Goal: Information Seeking & Learning: Learn about a topic

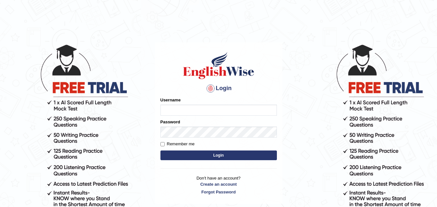
type input "razaislam"
click at [222, 155] on button "Login" at bounding box center [218, 156] width 116 height 10
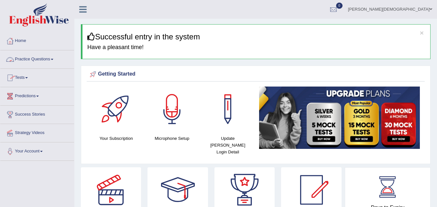
click at [25, 77] on link "Tests" at bounding box center [37, 77] width 74 height 16
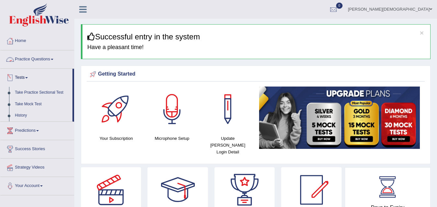
click at [41, 62] on link "Practice Questions" at bounding box center [37, 58] width 74 height 16
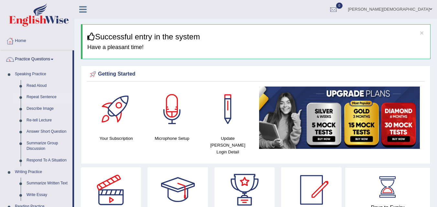
click at [40, 94] on link "Repeat Sentence" at bounding box center [48, 98] width 49 height 12
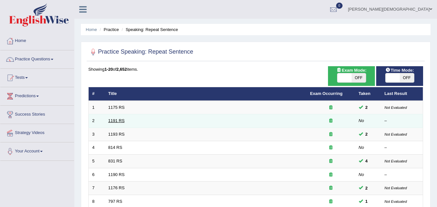
click at [113, 118] on link "1191 RS" at bounding box center [116, 120] width 16 height 5
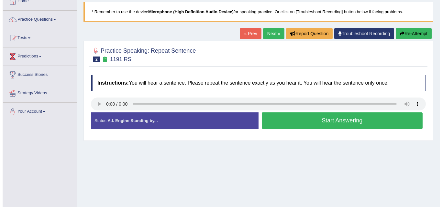
scroll to position [47, 0]
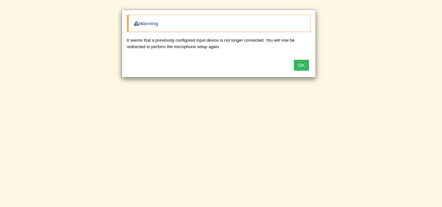
click at [303, 63] on button "OK" at bounding box center [301, 65] width 15 height 11
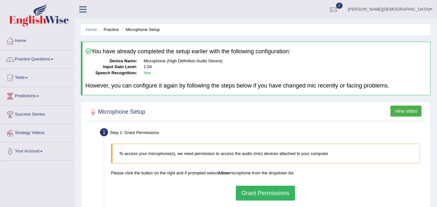
click at [265, 190] on button "Grant Permissions" at bounding box center [265, 193] width 59 height 15
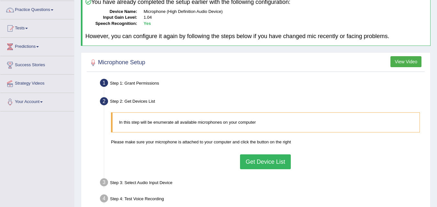
scroll to position [70, 0]
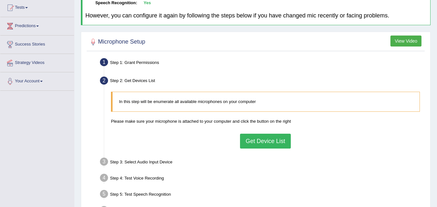
click at [262, 145] on button "Get Device List" at bounding box center [265, 141] width 50 height 15
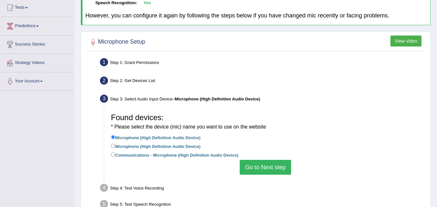
click at [255, 169] on button "Go to Next step" at bounding box center [265, 167] width 51 height 15
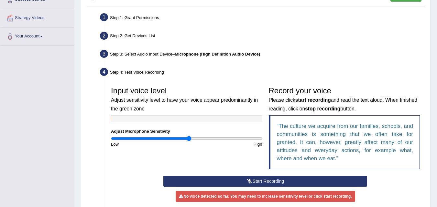
scroll to position [141, 0]
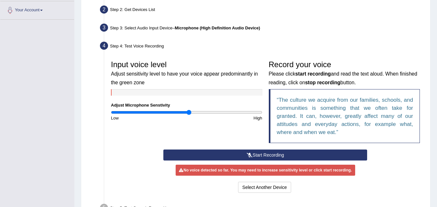
click at [249, 152] on button "Start Recording" at bounding box center [265, 155] width 204 height 11
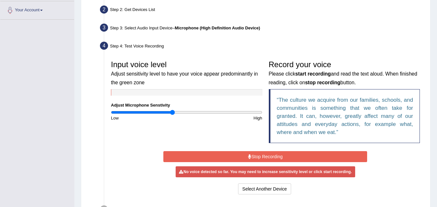
click at [173, 110] on input "range" at bounding box center [186, 112] width 151 height 5
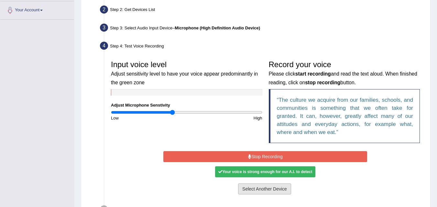
click at [265, 189] on button "Select Another Device" at bounding box center [264, 189] width 53 height 11
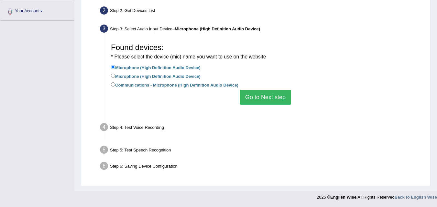
scroll to position [132, 0]
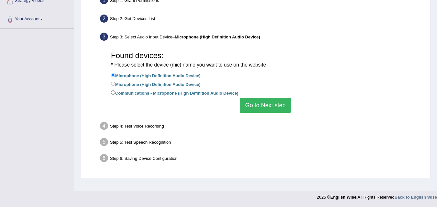
click at [257, 103] on button "Go to Next step" at bounding box center [265, 105] width 51 height 15
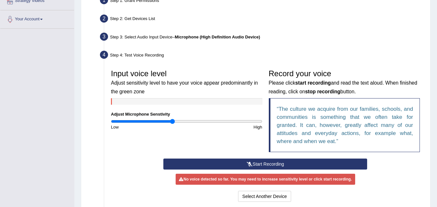
click at [262, 163] on button "Start Recording" at bounding box center [265, 164] width 204 height 11
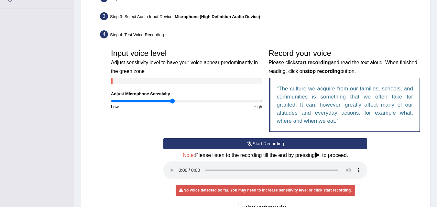
scroll to position [154, 0]
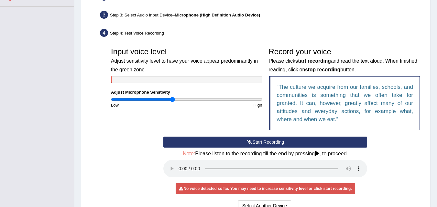
click at [179, 96] on div "Input voice level Adjust sensitivity level to have your voice appear predominan…" at bounding box center [187, 76] width 158 height 64
type input "0.96"
click at [183, 99] on input "range" at bounding box center [186, 99] width 151 height 5
click at [253, 139] on button "Start Recording" at bounding box center [265, 142] width 204 height 11
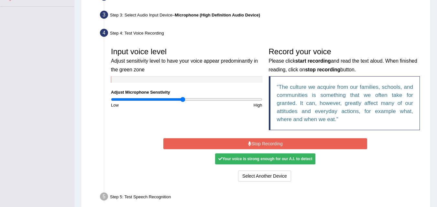
click at [247, 139] on button "Stop Recording" at bounding box center [265, 143] width 204 height 11
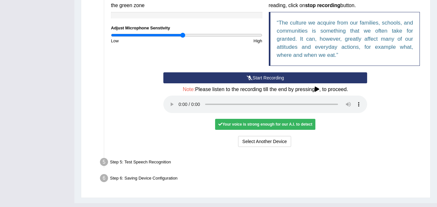
scroll to position [223, 0]
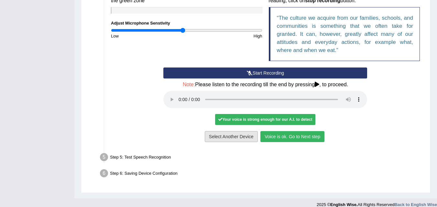
click at [275, 135] on button "Voice is ok. Go to Next step" at bounding box center [292, 136] width 64 height 11
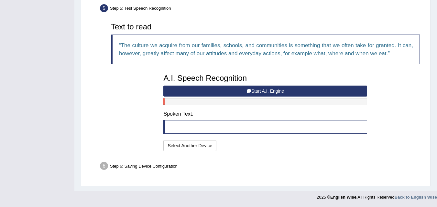
click at [245, 88] on button "Start A.I. Engine" at bounding box center [265, 91] width 204 height 11
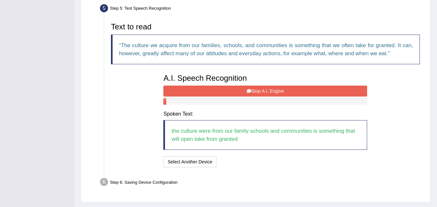
click at [260, 87] on button "Stop A.I. Engine" at bounding box center [265, 91] width 204 height 11
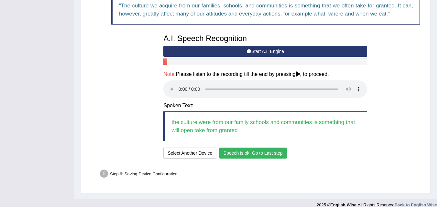
scroll to position [241, 0]
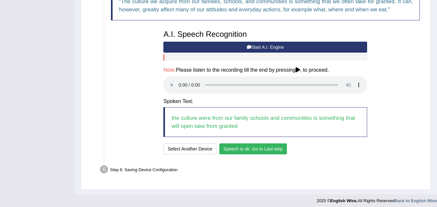
click at [244, 145] on button "Speech is ok. Go to Last step" at bounding box center [253, 149] width 68 height 11
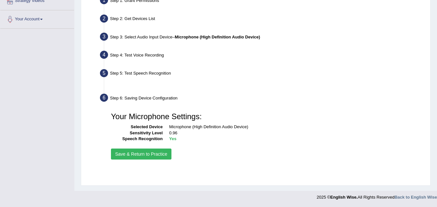
scroll to position [132, 0]
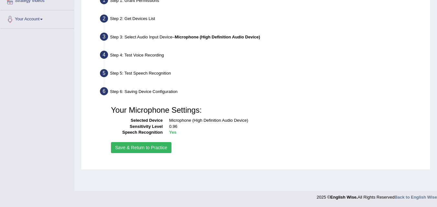
click at [126, 143] on button "Save & Return to Practice" at bounding box center [141, 147] width 60 height 11
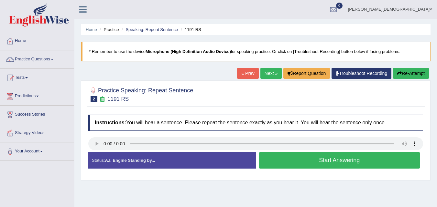
click at [326, 162] on button "Start Answering" at bounding box center [339, 160] width 161 height 16
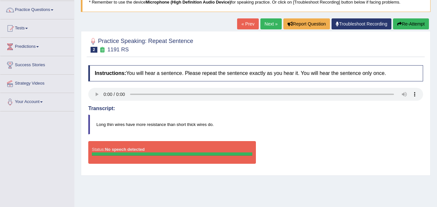
scroll to position [49, 0]
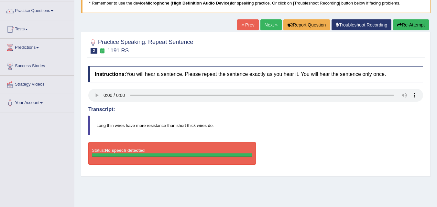
click at [238, 27] on link "« Prev" at bounding box center [247, 24] width 21 height 11
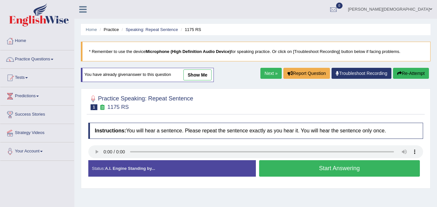
click at [273, 72] on link "Next »" at bounding box center [270, 73] width 21 height 11
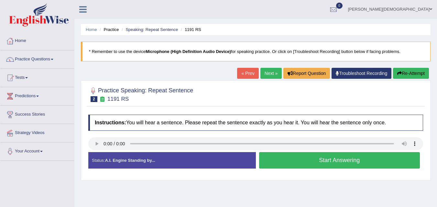
click at [290, 159] on button "Start Answering" at bounding box center [339, 160] width 161 height 16
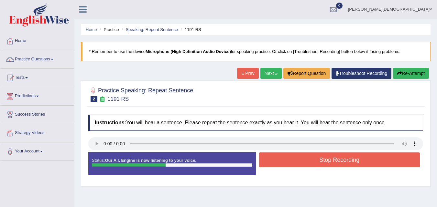
click at [290, 159] on button "Stop Recording" at bounding box center [339, 160] width 161 height 15
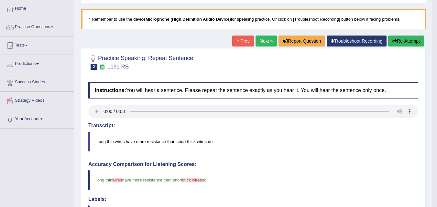
scroll to position [32, 0]
click at [262, 34] on div "Home Practice Speaking: Repeat Sentence 1191 RS * Remember to use the device Mi…" at bounding box center [253, 178] width 358 height 421
click at [264, 38] on link "Next »" at bounding box center [265, 41] width 21 height 11
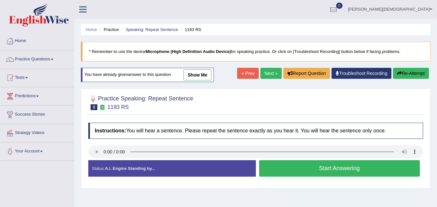
click at [279, 169] on button "Start Answering" at bounding box center [339, 168] width 161 height 16
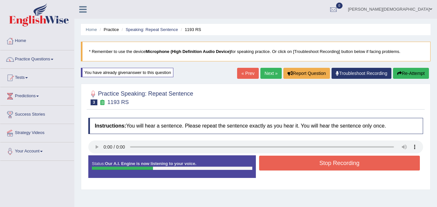
click at [283, 167] on button "Stop Recording" at bounding box center [339, 163] width 161 height 15
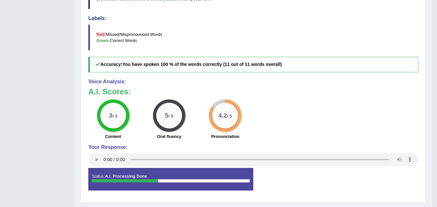
scroll to position [233, 0]
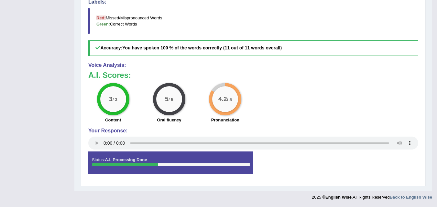
click at [99, 135] on div "Your Response:" at bounding box center [253, 140] width 330 height 24
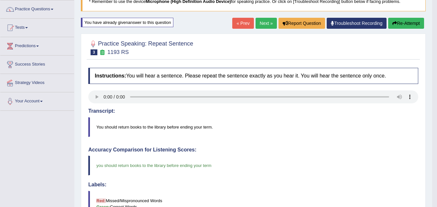
scroll to position [49, 0]
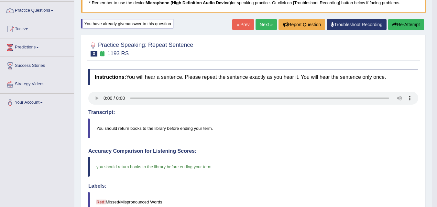
click at [263, 24] on link "Next »" at bounding box center [265, 24] width 21 height 11
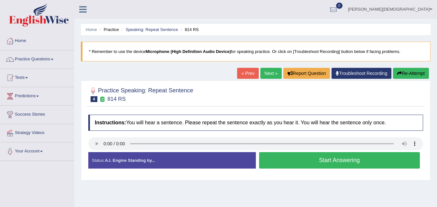
click at [292, 157] on button "Start Answering" at bounding box center [339, 160] width 161 height 16
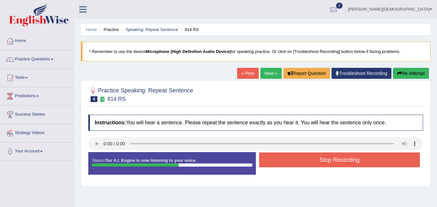
click at [292, 157] on button "Stop Recording" at bounding box center [339, 160] width 161 height 15
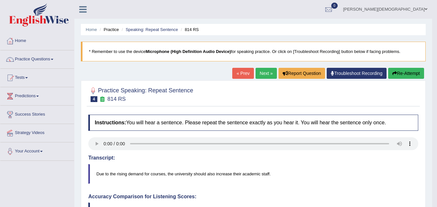
click at [269, 72] on link "Next »" at bounding box center [265, 73] width 21 height 11
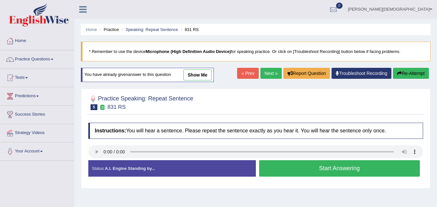
click at [316, 163] on button "Start Answering" at bounding box center [339, 168] width 161 height 16
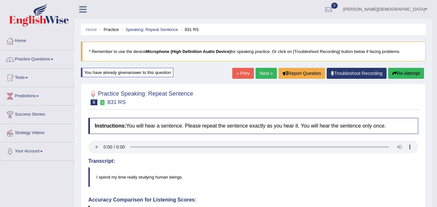
click at [243, 73] on link "« Prev" at bounding box center [242, 73] width 21 height 11
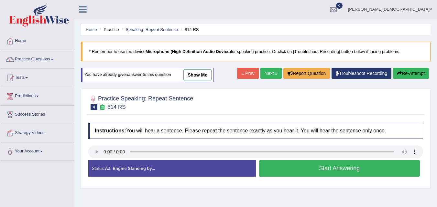
click at [265, 71] on link "Next »" at bounding box center [270, 73] width 21 height 11
click at [296, 174] on button "Start Answering" at bounding box center [339, 168] width 161 height 16
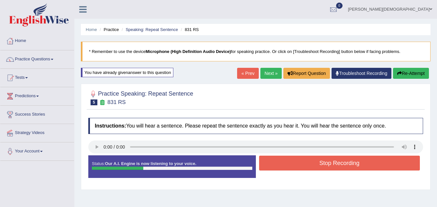
click at [307, 170] on button "Stop Recording" at bounding box center [339, 163] width 161 height 15
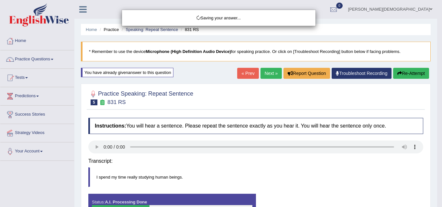
click at [307, 170] on body "Toggle navigation Home Practice Questions Speaking Practice Read Aloud Repeat S…" at bounding box center [221, 103] width 442 height 207
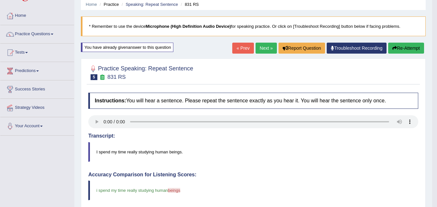
scroll to position [11, 0]
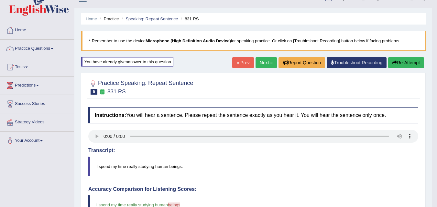
click at [269, 58] on link "Next »" at bounding box center [265, 62] width 21 height 11
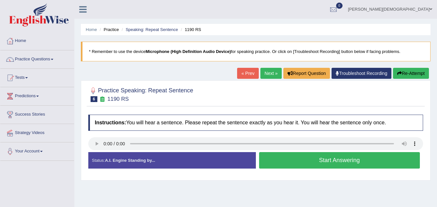
click at [283, 159] on button "Start Answering" at bounding box center [339, 160] width 161 height 16
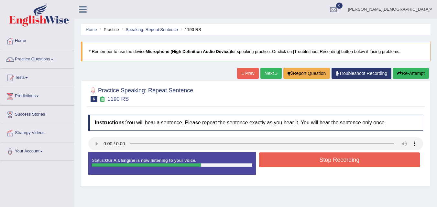
click at [283, 159] on button "Stop Recording" at bounding box center [339, 160] width 161 height 15
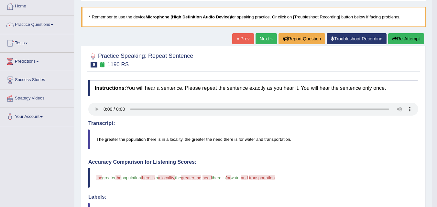
scroll to position [33, 0]
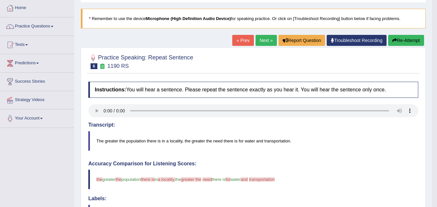
click at [264, 43] on link "Next »" at bounding box center [265, 40] width 21 height 11
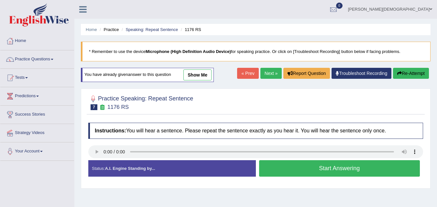
click at [301, 169] on button "Start Answering" at bounding box center [339, 168] width 161 height 16
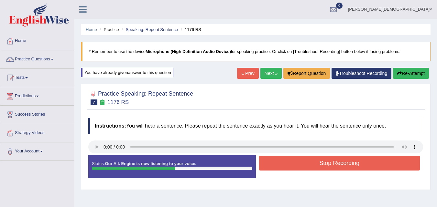
click at [296, 162] on button "Stop Recording" at bounding box center [339, 163] width 161 height 15
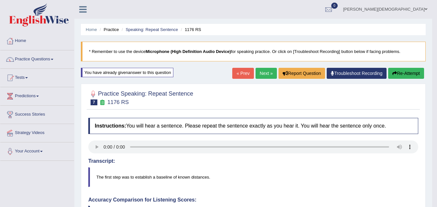
click at [268, 74] on link "Next »" at bounding box center [265, 73] width 21 height 11
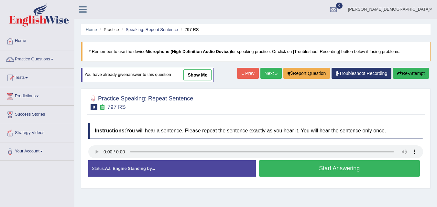
click at [296, 167] on button "Start Answering" at bounding box center [339, 168] width 161 height 16
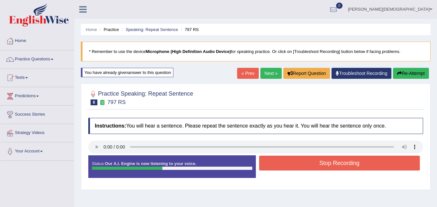
click at [296, 167] on button "Stop Recording" at bounding box center [339, 163] width 161 height 15
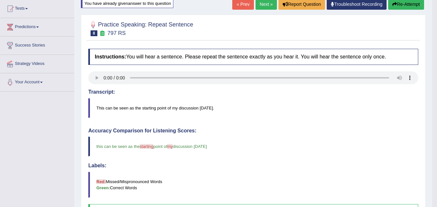
scroll to position [56, 0]
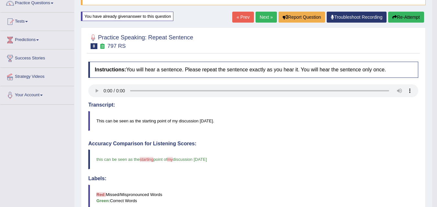
click at [270, 18] on link "Next »" at bounding box center [265, 17] width 21 height 11
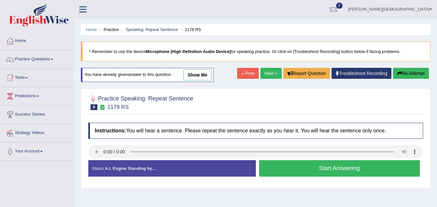
click at [317, 166] on button "Start Answering" at bounding box center [339, 168] width 161 height 16
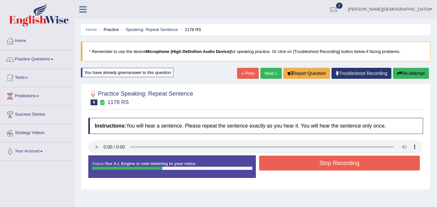
click at [317, 166] on button "Stop Recording" at bounding box center [339, 163] width 161 height 15
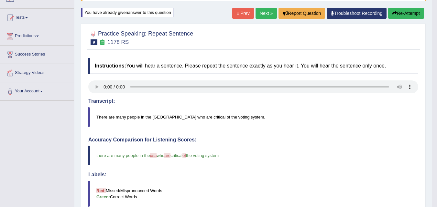
scroll to position [52, 0]
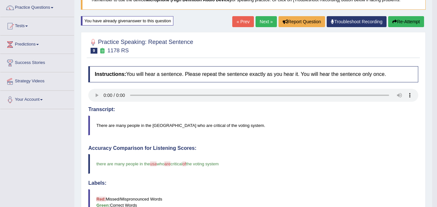
click at [265, 17] on link "Next »" at bounding box center [265, 21] width 21 height 11
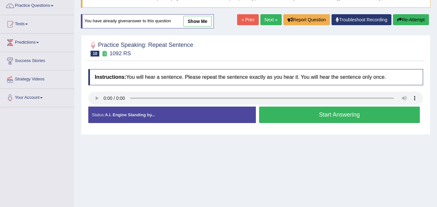
scroll to position [55, 0]
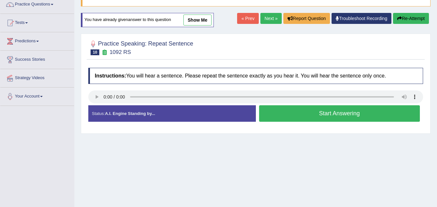
click at [290, 109] on button "Start Answering" at bounding box center [339, 113] width 161 height 16
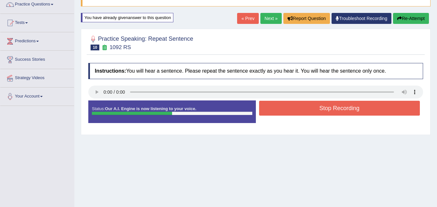
click at [290, 109] on button "Stop Recording" at bounding box center [339, 108] width 161 height 15
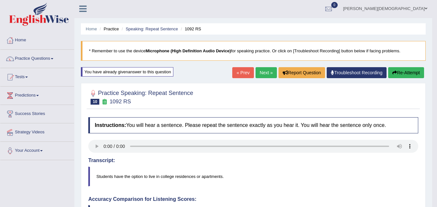
scroll to position [0, 0]
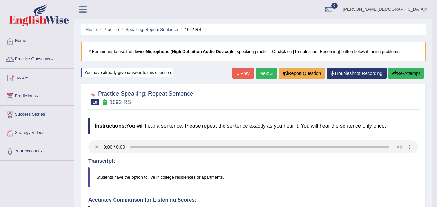
click at [263, 69] on link "Next »" at bounding box center [265, 73] width 21 height 11
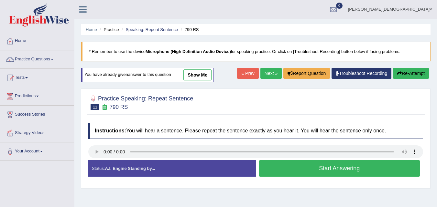
click at [283, 169] on button "Start Answering" at bounding box center [339, 168] width 161 height 16
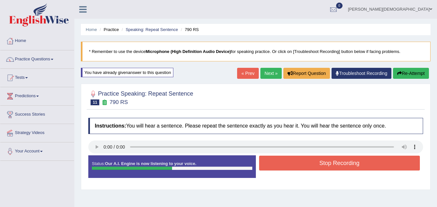
click at [315, 156] on button "Stop Recording" at bounding box center [339, 163] width 161 height 15
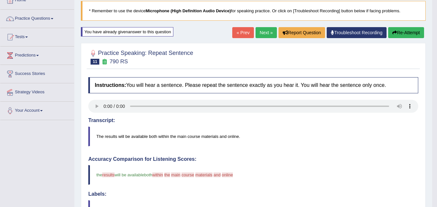
scroll to position [40, 0]
click at [249, 34] on link "« Prev" at bounding box center [242, 32] width 21 height 11
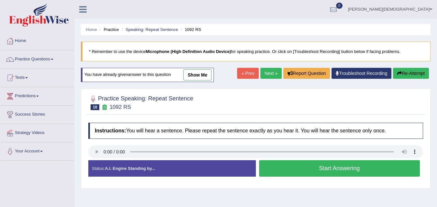
click at [270, 76] on link "Next »" at bounding box center [270, 73] width 21 height 11
click at [275, 164] on button "Start Answering" at bounding box center [339, 168] width 161 height 16
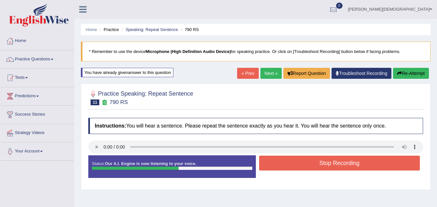
click at [275, 164] on button "Stop Recording" at bounding box center [339, 163] width 161 height 15
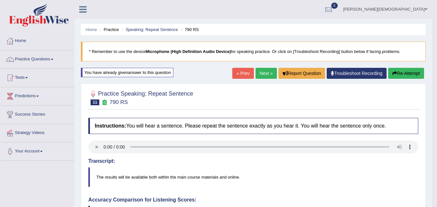
click at [265, 73] on link "Next »" at bounding box center [265, 73] width 21 height 11
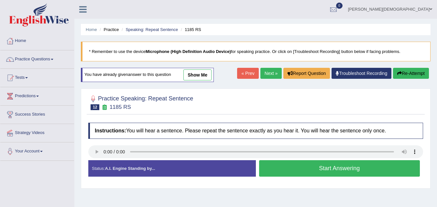
click at [279, 166] on button "Start Answering" at bounding box center [339, 168] width 161 height 16
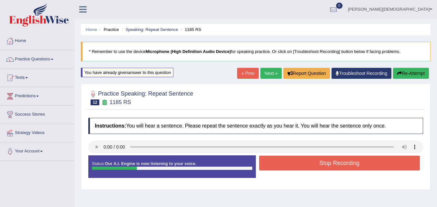
click at [279, 166] on button "Stop Recording" at bounding box center [339, 163] width 161 height 15
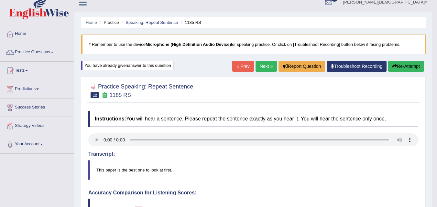
scroll to position [4, 0]
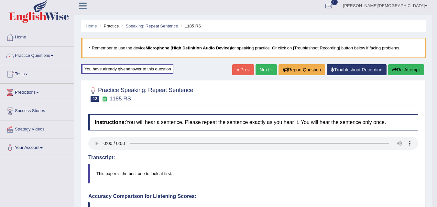
click at [265, 65] on link "Next »" at bounding box center [265, 69] width 21 height 11
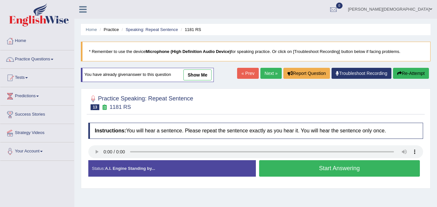
click at [276, 161] on button "Start Answering" at bounding box center [339, 168] width 161 height 16
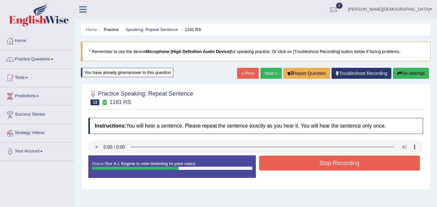
click at [276, 161] on button "Stop Recording" at bounding box center [339, 163] width 161 height 15
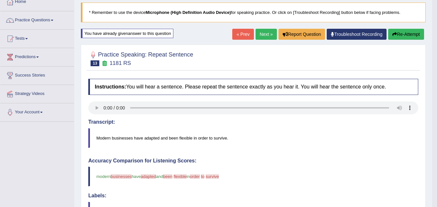
scroll to position [18, 0]
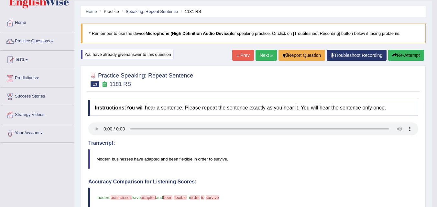
click at [242, 55] on link "« Prev" at bounding box center [242, 55] width 21 height 11
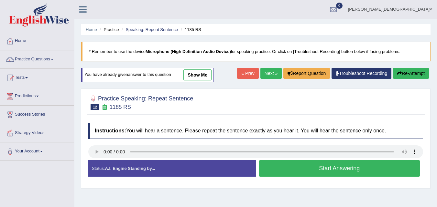
click at [267, 70] on link "Next »" at bounding box center [270, 73] width 21 height 11
click at [279, 162] on button "Start Answering" at bounding box center [339, 168] width 161 height 16
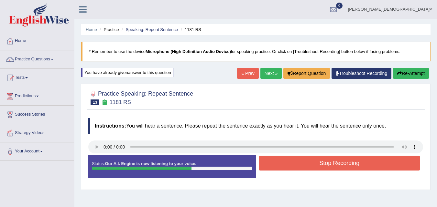
click at [279, 162] on button "Stop Recording" at bounding box center [339, 163] width 161 height 15
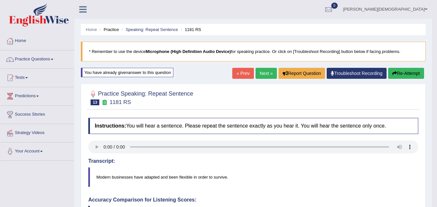
click at [262, 73] on link "Next »" at bounding box center [265, 73] width 21 height 11
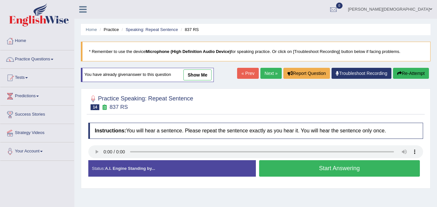
click at [281, 167] on button "Start Answering" at bounding box center [339, 168] width 161 height 16
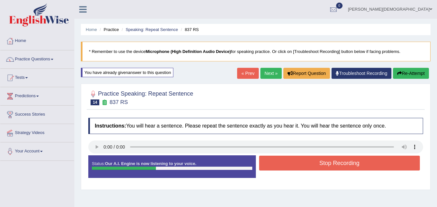
click at [281, 167] on button "Stop Recording" at bounding box center [339, 163] width 161 height 15
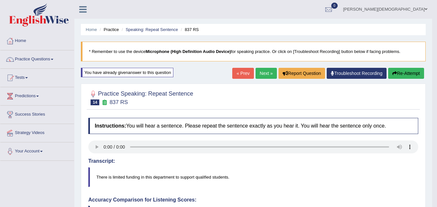
click at [265, 71] on link "Next »" at bounding box center [265, 73] width 21 height 11
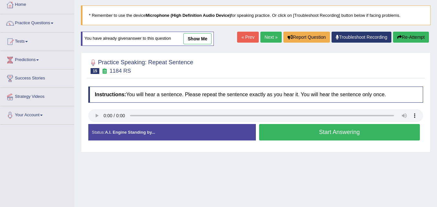
scroll to position [41, 0]
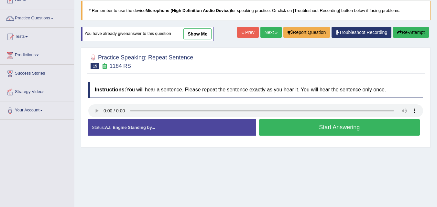
click at [281, 121] on button "Start Answering" at bounding box center [339, 127] width 161 height 16
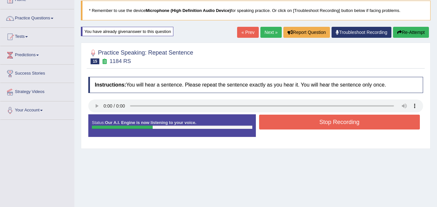
click at [281, 121] on button "Stop Recording" at bounding box center [339, 122] width 161 height 15
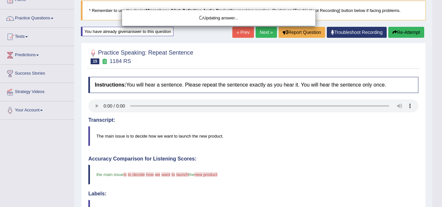
click at [97, 102] on body "Toggle navigation Home Practice Questions Speaking Practice Read Aloud Repeat S…" at bounding box center [221, 62] width 442 height 207
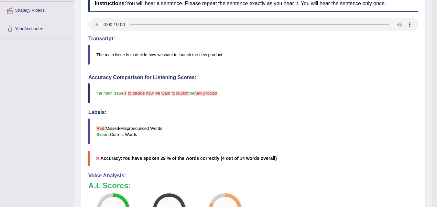
scroll to position [123, 0]
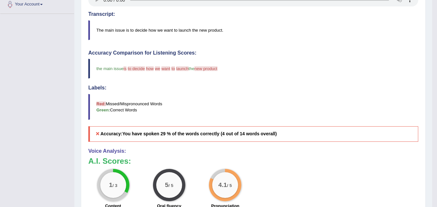
click at [207, 132] on b "You have spoken 29 % of the words correctly (4 out of 14 words overall)" at bounding box center [199, 133] width 154 height 5
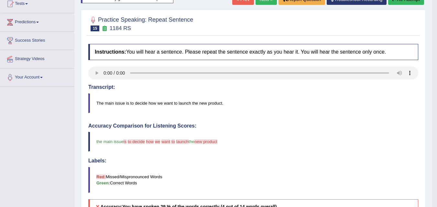
scroll to position [67, 0]
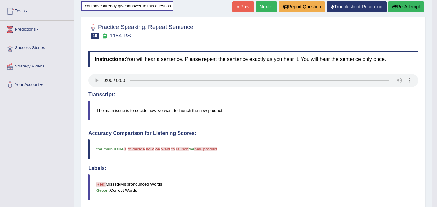
click at [407, 3] on button "Re-Attempt" at bounding box center [406, 6] width 36 height 11
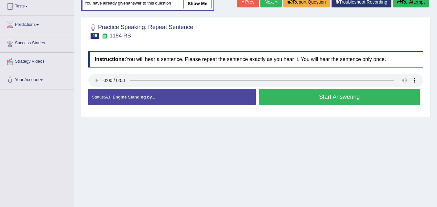
click at [286, 98] on button "Start Answering" at bounding box center [339, 97] width 161 height 16
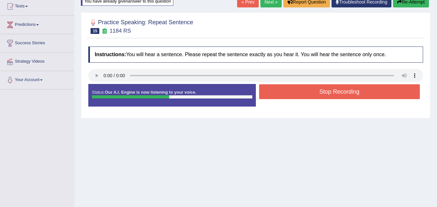
click at [283, 91] on button "Stop Recording" at bounding box center [339, 91] width 161 height 15
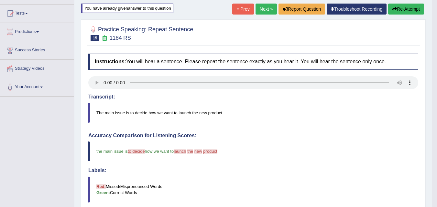
scroll to position [62, 0]
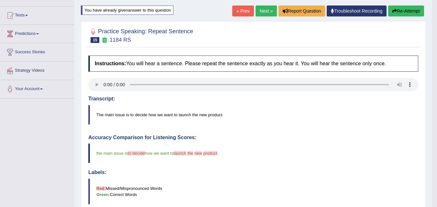
click at [403, 12] on button "Re-Attempt" at bounding box center [406, 10] width 36 height 11
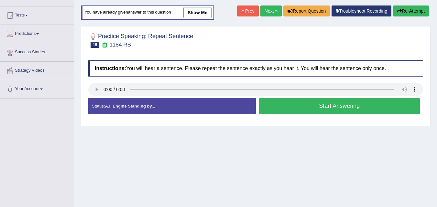
click at [287, 105] on button "Start Answering" at bounding box center [339, 106] width 161 height 16
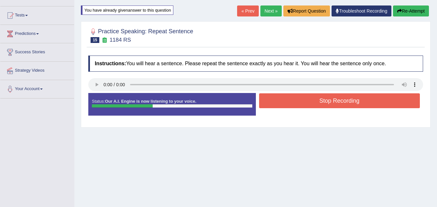
click at [287, 105] on button "Stop Recording" at bounding box center [339, 100] width 161 height 15
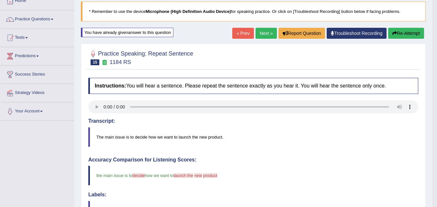
scroll to position [39, 0]
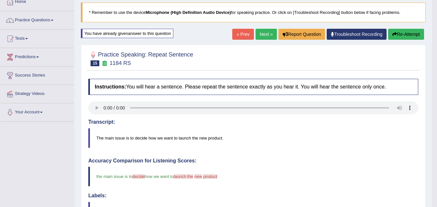
click at [267, 34] on link "Next »" at bounding box center [265, 34] width 21 height 11
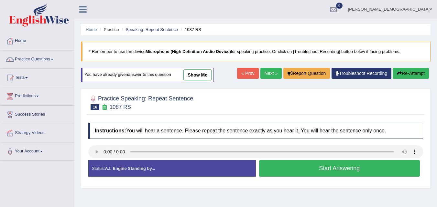
click at [294, 169] on button "Start Answering" at bounding box center [339, 168] width 161 height 16
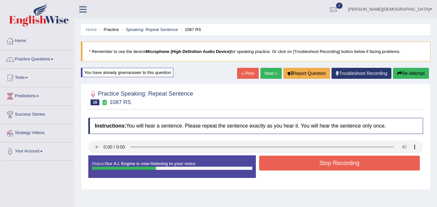
click at [290, 165] on button "Stop Recording" at bounding box center [339, 163] width 161 height 15
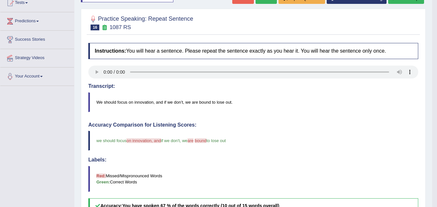
scroll to position [70, 0]
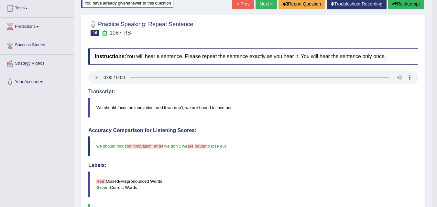
click at [411, 1] on button "Re-Attempt" at bounding box center [406, 3] width 36 height 11
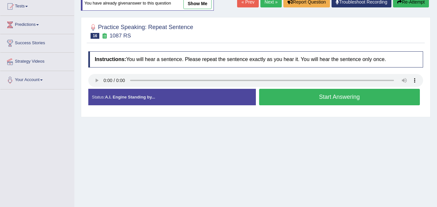
click at [294, 100] on button "Start Answering" at bounding box center [339, 97] width 161 height 16
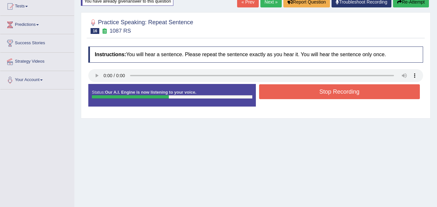
click at [289, 94] on button "Stop Recording" at bounding box center [339, 91] width 161 height 15
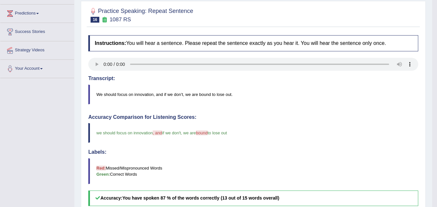
scroll to position [60, 0]
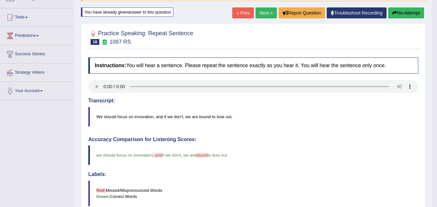
click at [267, 11] on link "Next »" at bounding box center [265, 12] width 21 height 11
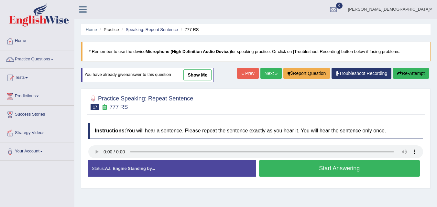
click at [298, 162] on button "Start Answering" at bounding box center [339, 168] width 161 height 16
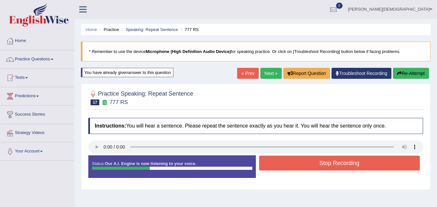
click at [298, 162] on button "Stop Recording" at bounding box center [339, 163] width 161 height 15
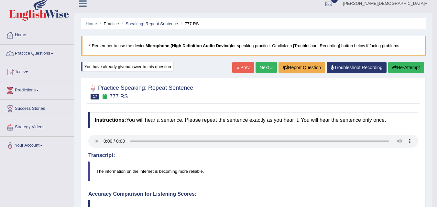
scroll to position [1, 0]
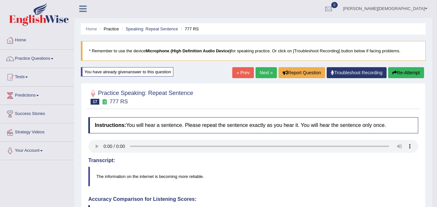
click at [261, 72] on link "Next »" at bounding box center [265, 72] width 21 height 11
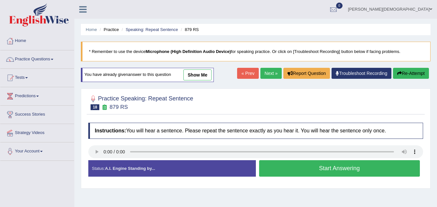
click at [287, 165] on button "Start Answering" at bounding box center [339, 168] width 161 height 16
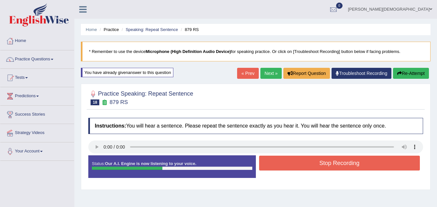
click at [287, 165] on button "Stop Recording" at bounding box center [339, 163] width 161 height 15
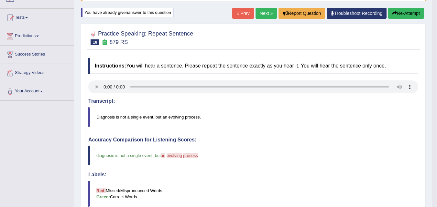
scroll to position [68, 0]
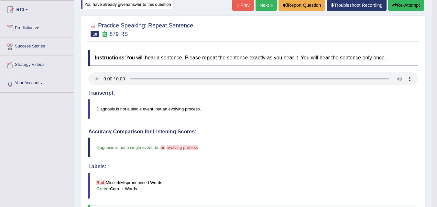
click at [263, 5] on link "Next »" at bounding box center [265, 5] width 21 height 11
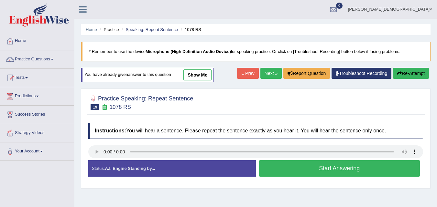
click at [283, 170] on button "Start Answering" at bounding box center [339, 168] width 161 height 16
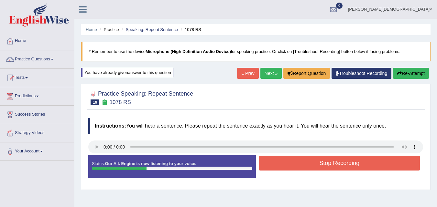
click at [283, 169] on button "Stop Recording" at bounding box center [339, 163] width 161 height 15
click at [283, 169] on div "Status: Our A.I. Engine is now listening to your voice. Start Answering Stop Re…" at bounding box center [255, 170] width 335 height 29
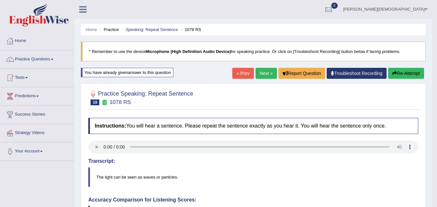
click at [263, 68] on link "Next »" at bounding box center [265, 73] width 21 height 11
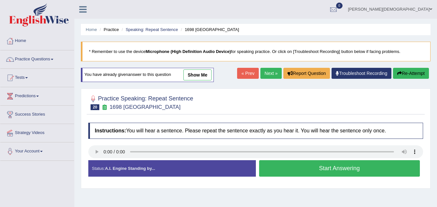
click at [300, 166] on button "Start Answering" at bounding box center [339, 168] width 161 height 16
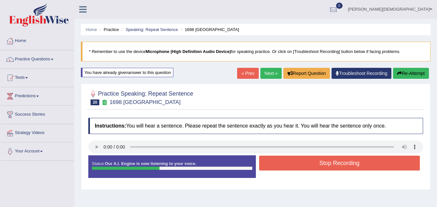
click at [300, 166] on button "Stop Recording" at bounding box center [339, 163] width 161 height 15
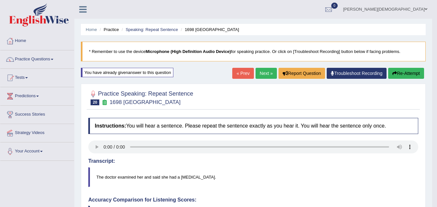
click at [400, 70] on button "Re-Attempt" at bounding box center [406, 73] width 36 height 11
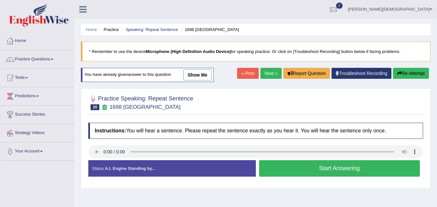
click at [273, 167] on button "Start Answering" at bounding box center [339, 168] width 161 height 16
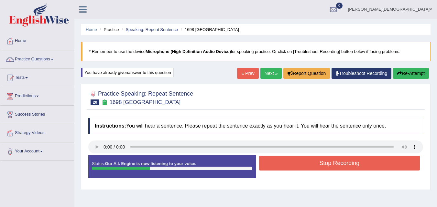
click at [273, 167] on button "Stop Recording" at bounding box center [339, 163] width 161 height 15
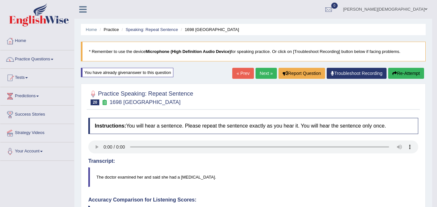
click at [265, 70] on link "Next »" at bounding box center [265, 73] width 21 height 11
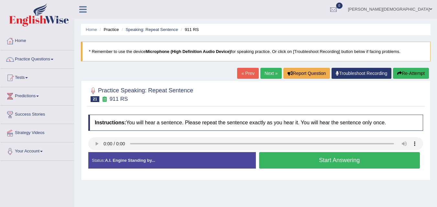
click at [279, 158] on button "Start Answering" at bounding box center [339, 160] width 161 height 16
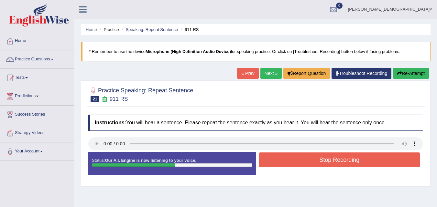
click at [279, 158] on button "Stop Recording" at bounding box center [339, 160] width 161 height 15
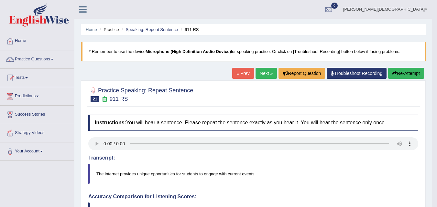
click at [265, 71] on link "Next »" at bounding box center [265, 73] width 21 height 11
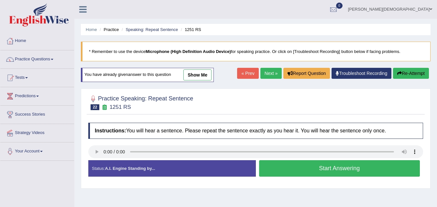
click at [291, 168] on button "Start Answering" at bounding box center [339, 168] width 161 height 16
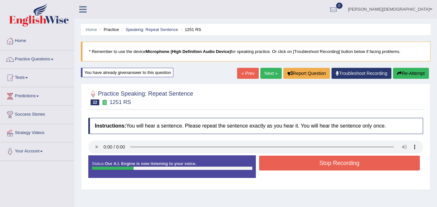
click at [291, 168] on button "Stop Recording" at bounding box center [339, 163] width 161 height 15
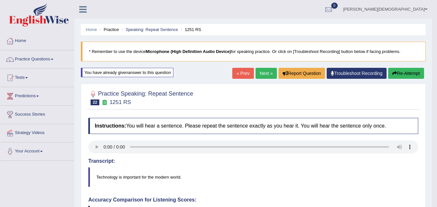
click at [339, 118] on h4 "Instructions: You will hear a sentence. Please repeat the sentence exactly as y…" at bounding box center [253, 126] width 330 height 16
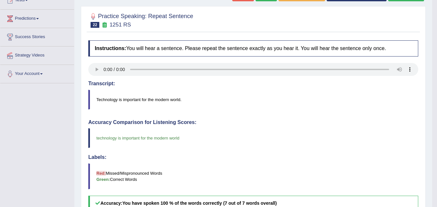
scroll to position [92, 0]
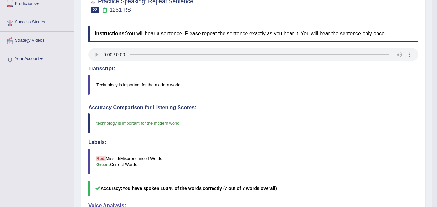
click at [340, 118] on blockquote "technology is important for the modern world" at bounding box center [253, 124] width 330 height 20
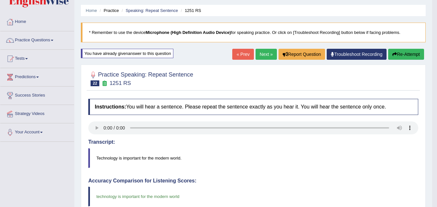
scroll to position [0, 0]
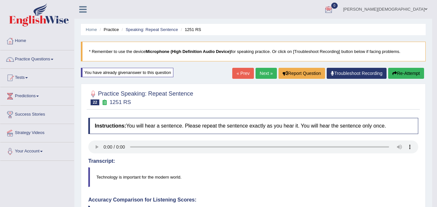
click at [424, 6] on link "[PERSON_NAME][DEMOGRAPHIC_DATA]" at bounding box center [385, 8] width 94 height 17
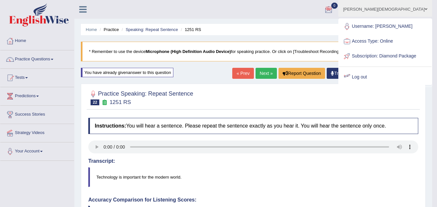
click at [378, 83] on link "Log out" at bounding box center [385, 77] width 92 height 15
